Goal: Obtain resource: Download file/media

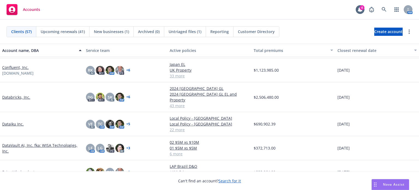
scroll to position [328, 0]
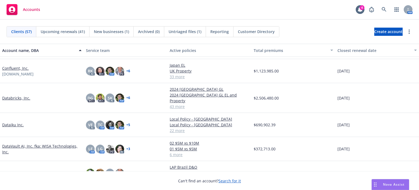
click at [14, 95] on link "Databricks, Inc." at bounding box center [16, 98] width 28 height 6
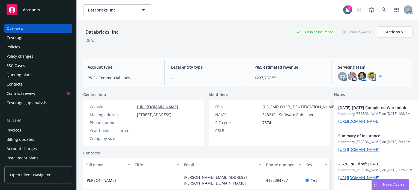
click at [14, 47] on div "Policies" at bounding box center [14, 47] width 14 height 9
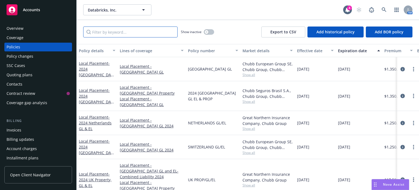
click at [132, 31] on input "Filter by keyword..." at bounding box center [130, 31] width 94 height 11
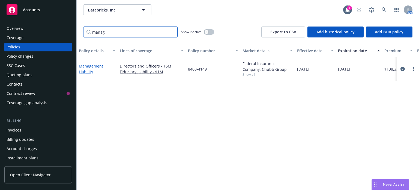
type input "manag"
click at [97, 67] on link "Management Liability" at bounding box center [91, 68] width 24 height 11
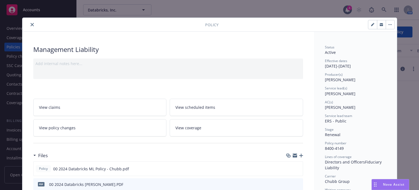
scroll to position [36, 0]
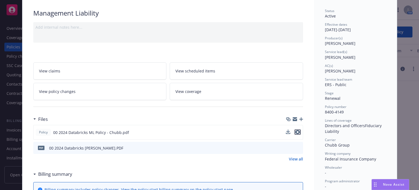
click at [296, 130] on icon "preview file" at bounding box center [297, 132] width 5 height 4
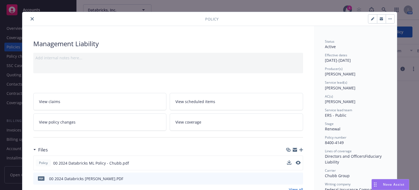
scroll to position [0, 0]
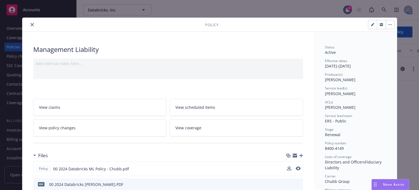
click at [31, 24] on icon "close" at bounding box center [32, 24] width 3 height 3
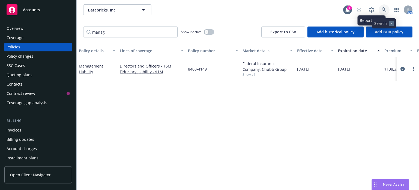
click at [388, 8] on link at bounding box center [384, 9] width 11 height 11
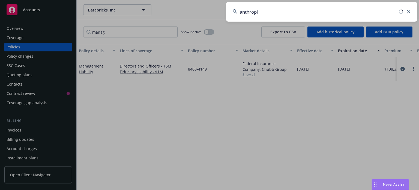
type input "anthropic"
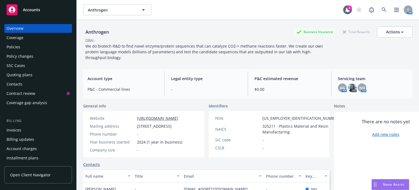
click at [16, 46] on div "Policies" at bounding box center [14, 47] width 14 height 9
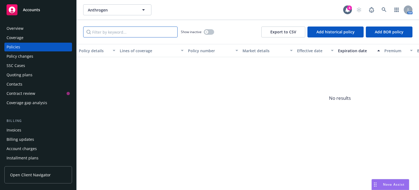
click at [126, 35] on input "Filter by keyword..." at bounding box center [130, 31] width 94 height 11
type input "chubb"
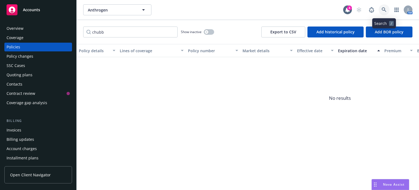
click at [384, 7] on link at bounding box center [384, 9] width 11 height 11
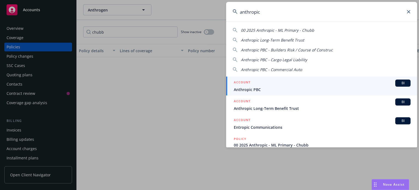
type input "anthropic"
click at [246, 90] on span "Anthropic PBC" at bounding box center [322, 90] width 177 height 6
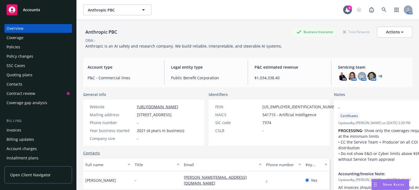
click at [37, 46] on div "Policies" at bounding box center [38, 47] width 63 height 9
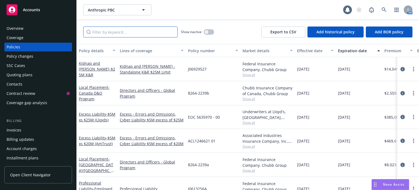
click at [97, 33] on input "Filter by keyword..." at bounding box center [130, 31] width 94 height 11
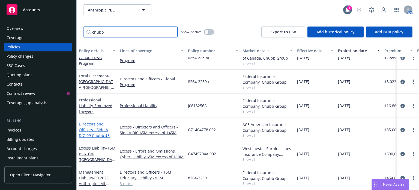
scroll to position [38, 0]
type input "chubb"
click at [91, 171] on div "Management Liability - 00 2025 Anthropic - ML Primary - Chubb" at bounding box center [97, 177] width 37 height 17
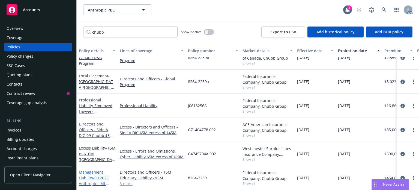
click at [93, 169] on link "Management Liability - 00 2025 Anthropic - ML Primary - Chubb" at bounding box center [94, 180] width 30 height 22
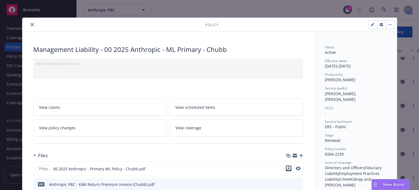
click at [288, 167] on icon "download file" at bounding box center [289, 167] width 4 height 3
